Goal: Task Accomplishment & Management: Manage account settings

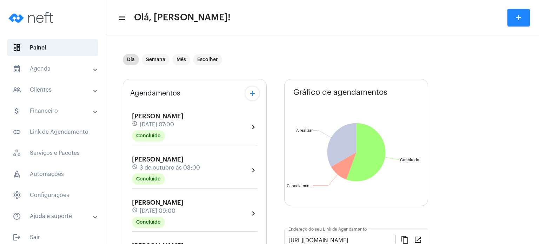
scroll to position [154, 0]
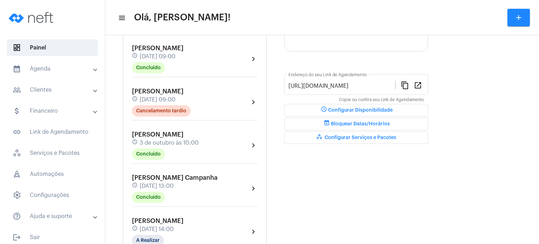
click at [153, 178] on span "[PERSON_NAME] Campanha" at bounding box center [175, 177] width 86 height 6
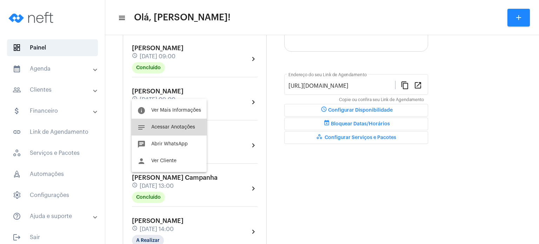
click at [178, 125] on span "Acessar Anotações" at bounding box center [173, 127] width 44 height 5
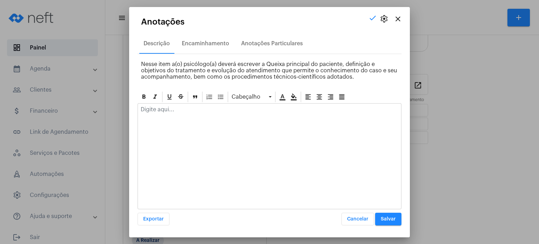
click at [208, 109] on p at bounding box center [270, 109] width 258 height 6
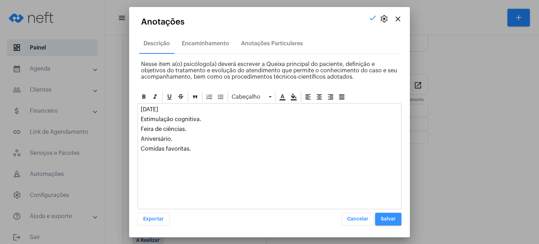
click at [384, 219] on span "Salvar" at bounding box center [388, 219] width 15 height 5
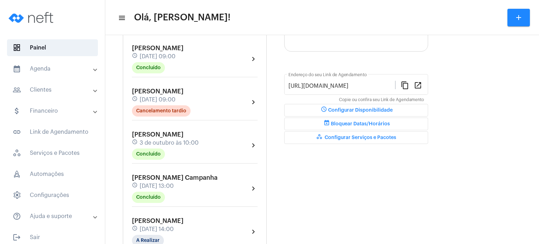
click at [147, 226] on span "[DATE] 14:00" at bounding box center [157, 229] width 34 height 6
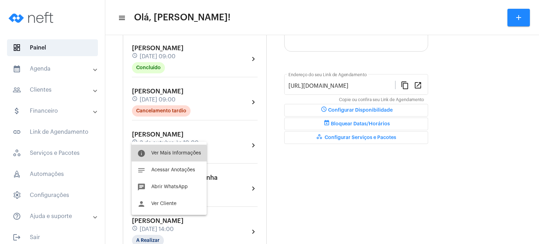
click at [161, 154] on span "Ver Mais Informações" at bounding box center [176, 153] width 50 height 5
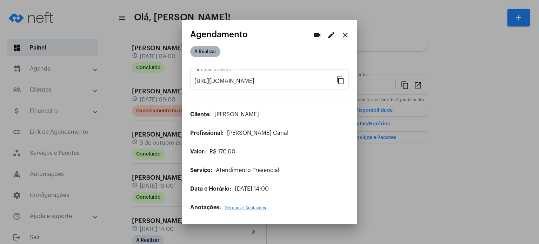
click at [208, 53] on mat-chip "A Realizar" at bounding box center [205, 51] width 30 height 11
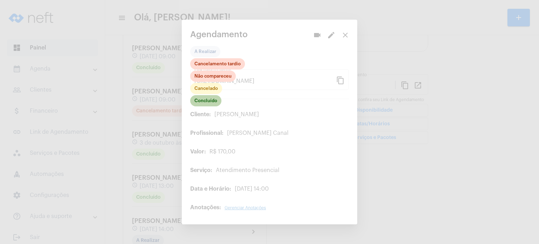
click at [212, 98] on mat-chip "Concluído" at bounding box center [205, 100] width 31 height 11
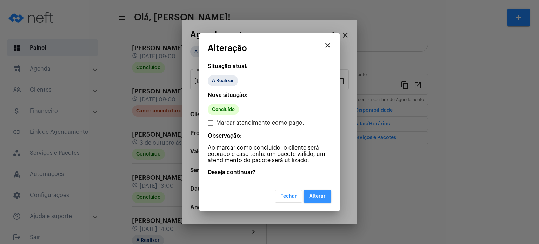
click at [317, 196] on span "Alterar" at bounding box center [317, 196] width 16 height 5
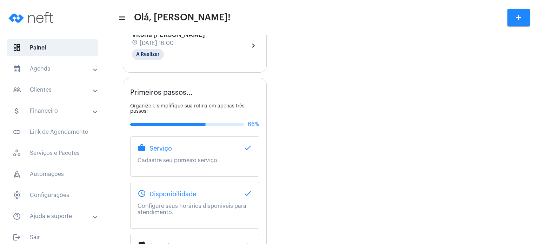
scroll to position [213, 0]
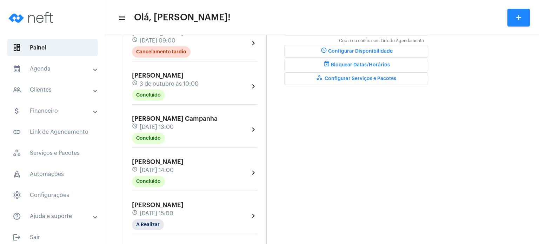
click at [265, 208] on div "Agendamentos add [PERSON_NAME] Colodetti schedule [DATE] 07:00 Concluído chevro…" at bounding box center [195, 76] width 144 height 420
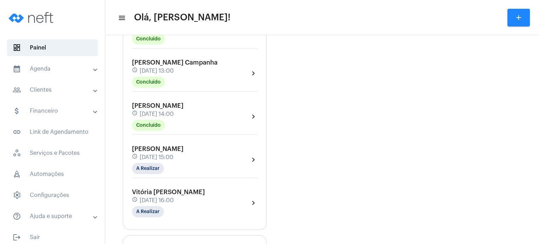
scroll to position [284, 0]
